Goal: Navigation & Orientation: Find specific page/section

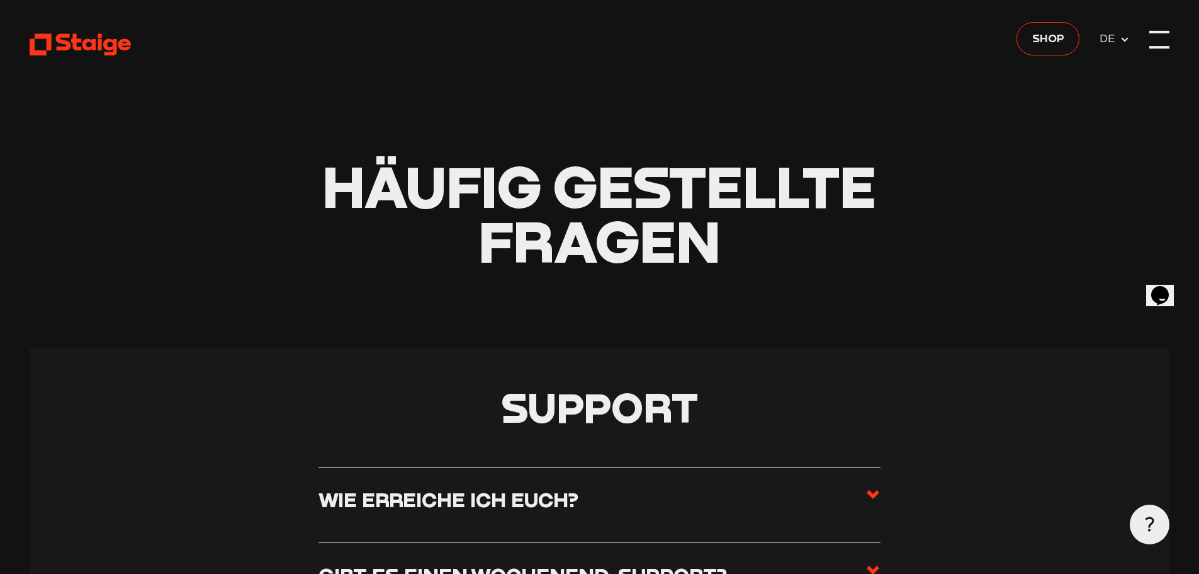
click at [1155, 35] on div at bounding box center [1160, 40] width 20 height 20
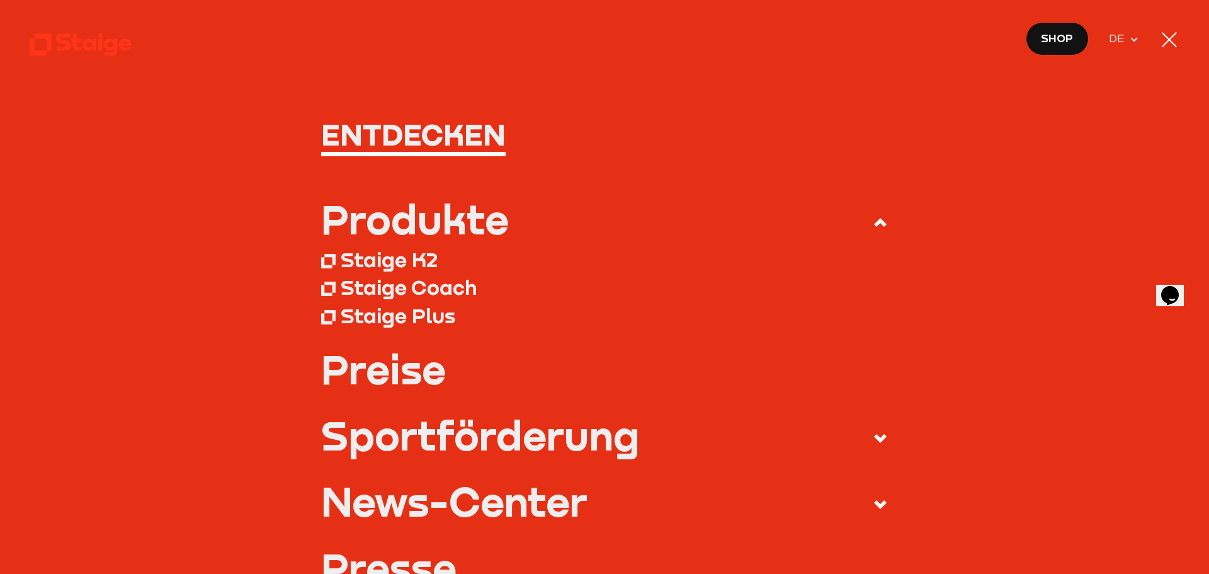
click at [1124, 37] on span "DE" at bounding box center [1119, 39] width 21 height 18
click at [1165, 36] on div at bounding box center [1169, 39] width 15 height 15
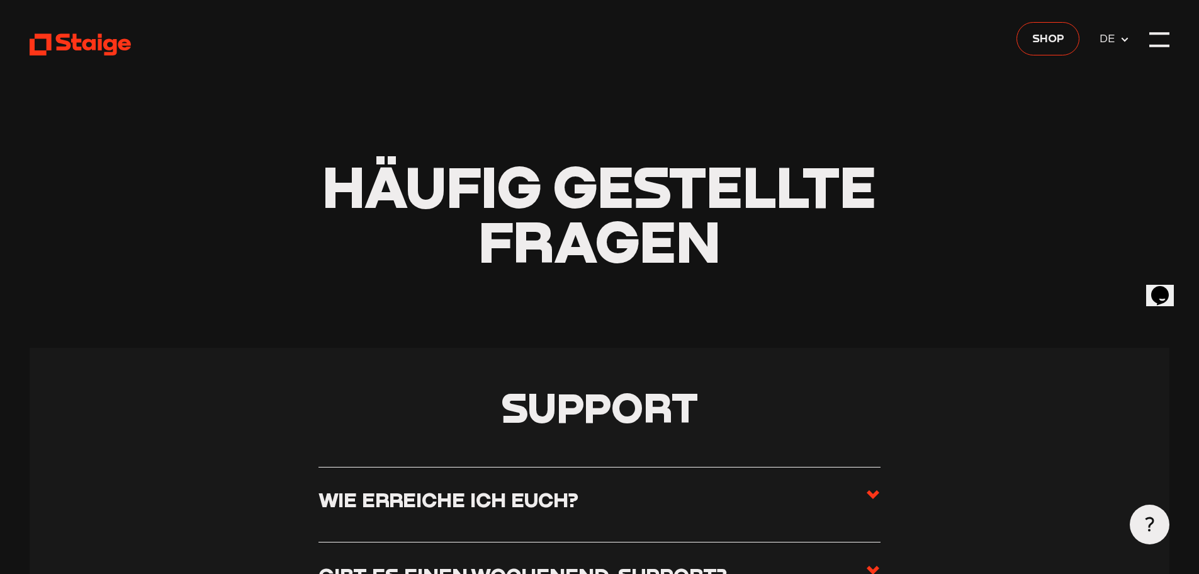
click at [1121, 42] on icon at bounding box center [1125, 40] width 10 height 10
click at [55, 40] on icon at bounding box center [80, 44] width 101 height 25
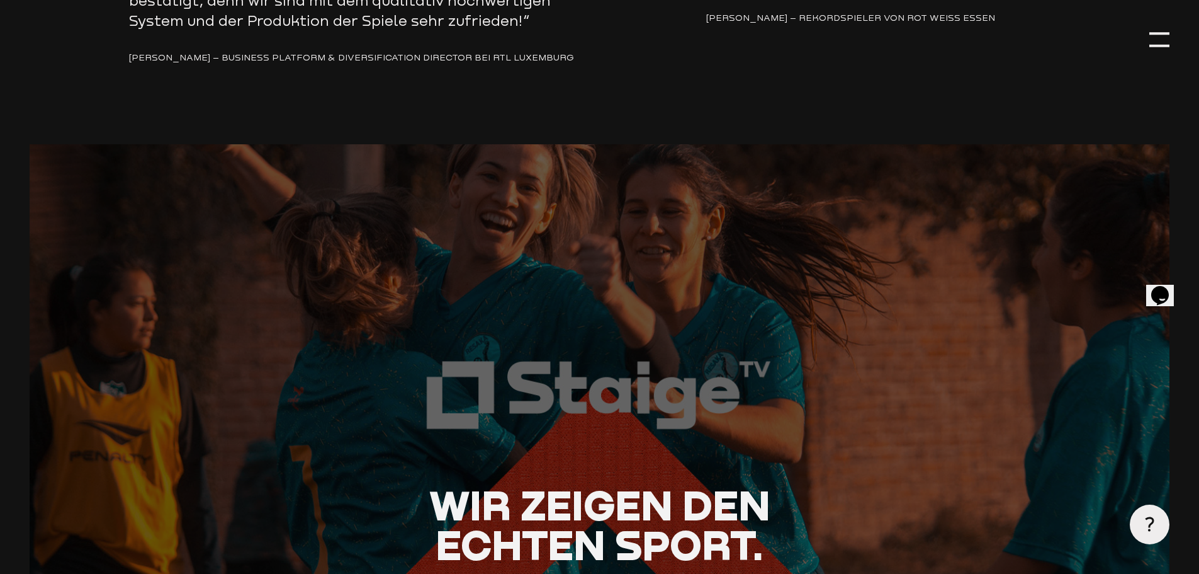
scroll to position [2644, 0]
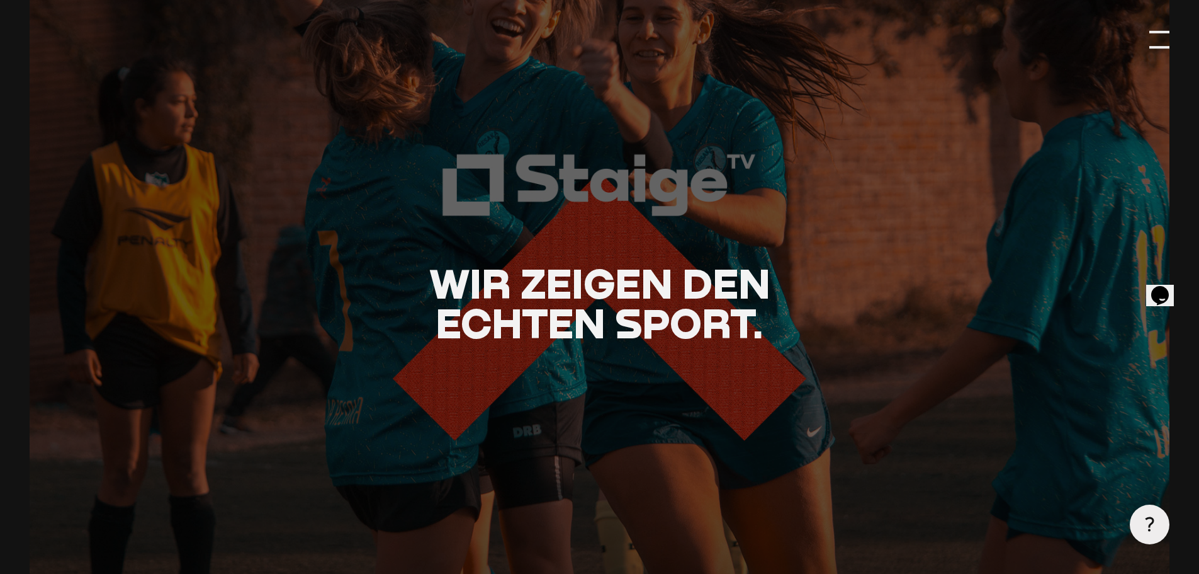
click at [1161, 37] on div at bounding box center [1160, 40] width 20 height 20
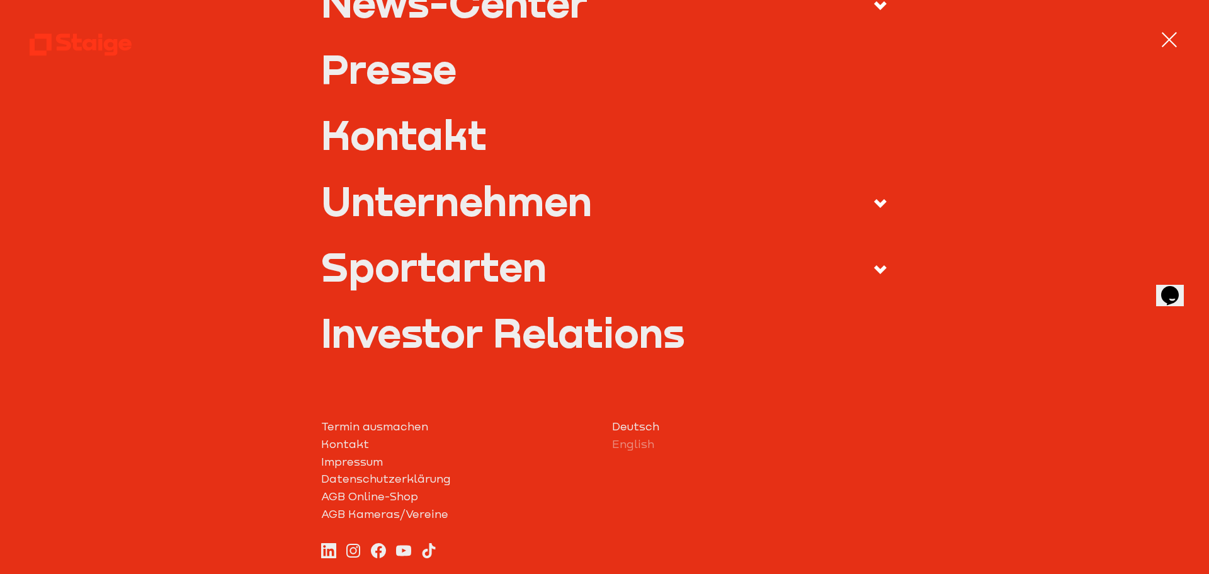
scroll to position [504, 0]
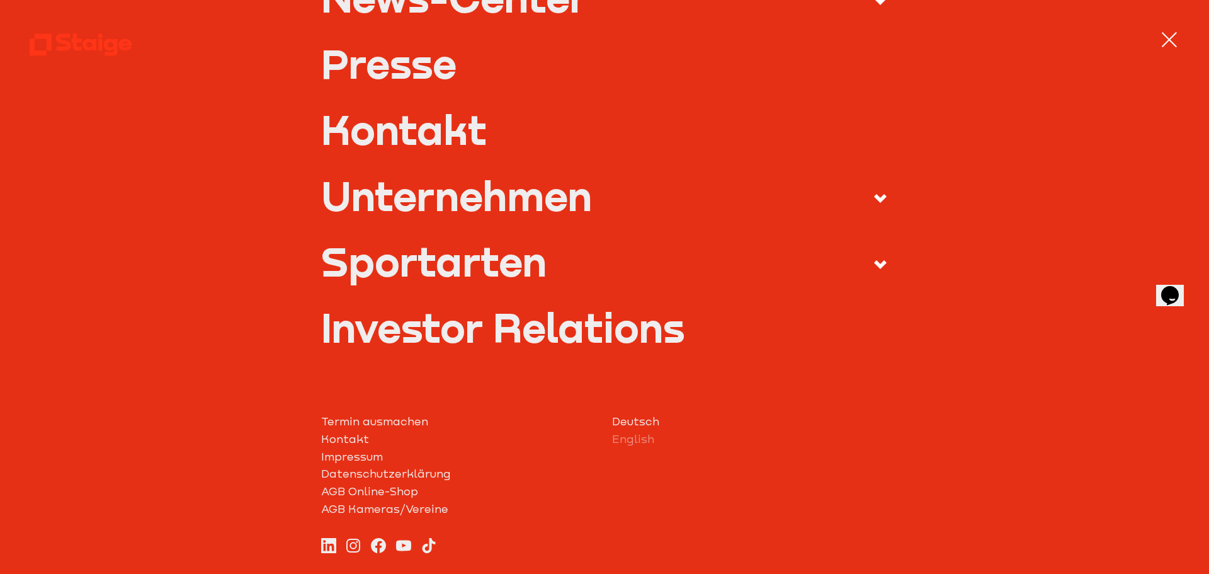
click at [625, 422] on link "Deutsch" at bounding box center [750, 422] width 276 height 18
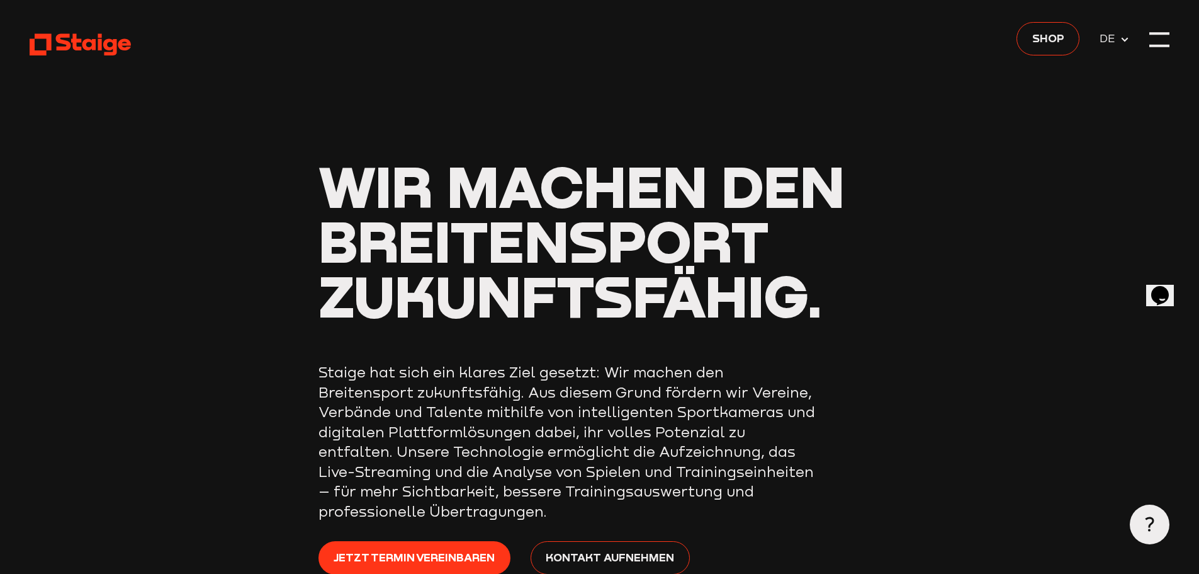
click at [93, 40] on use at bounding box center [80, 45] width 101 height 22
click at [1159, 42] on div at bounding box center [1160, 40] width 20 height 20
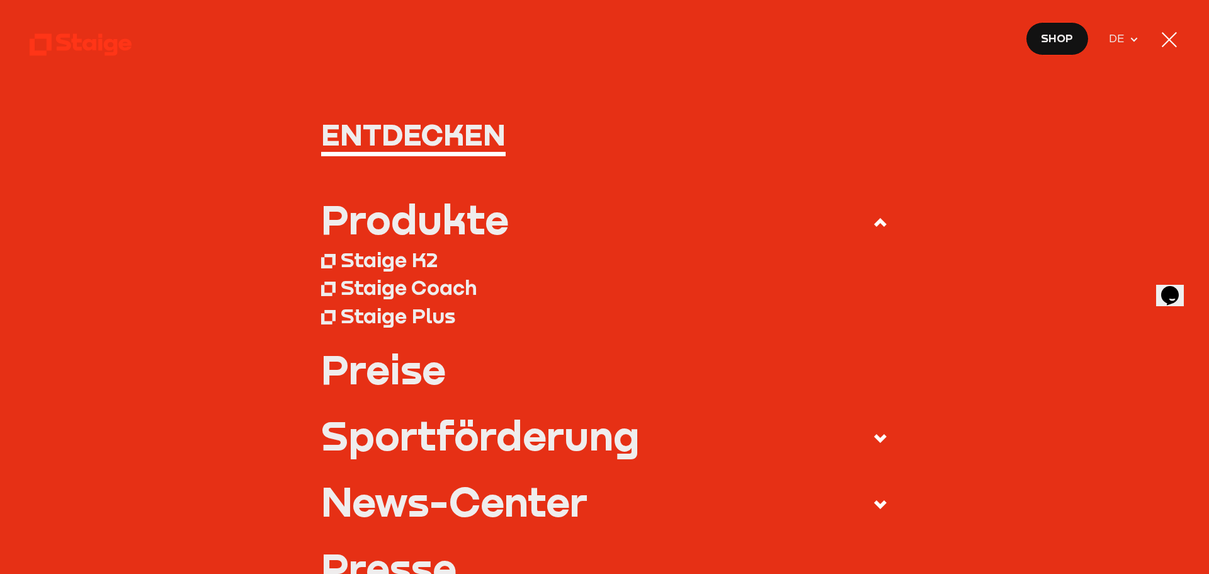
click at [1181, 26] on nav "Entdecken Produkte Staige K2 Staige Coach Staige Plus Preise Blog FAQ" at bounding box center [604, 287] width 1209 height 574
click at [1170, 37] on div at bounding box center [1169, 40] width 20 height 20
